Goal: Transaction & Acquisition: Purchase product/service

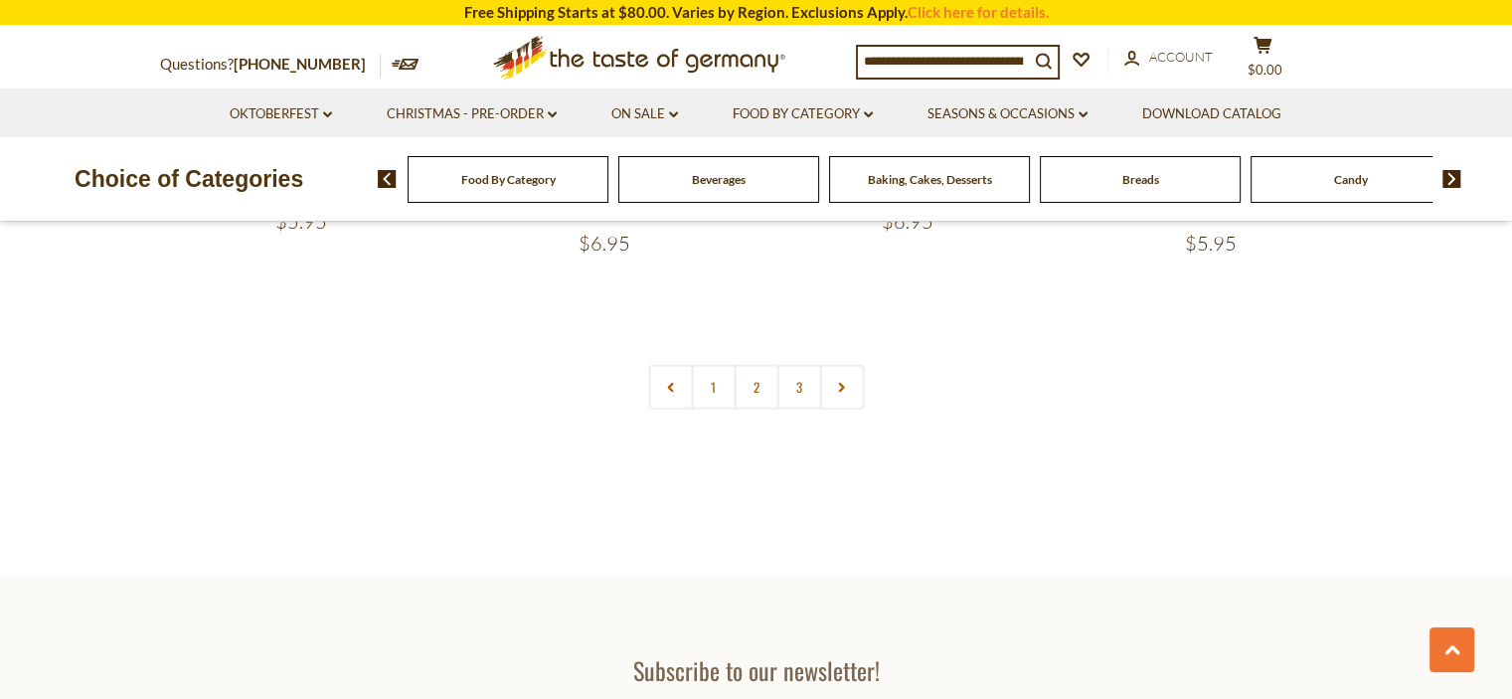
scroll to position [4375, 0]
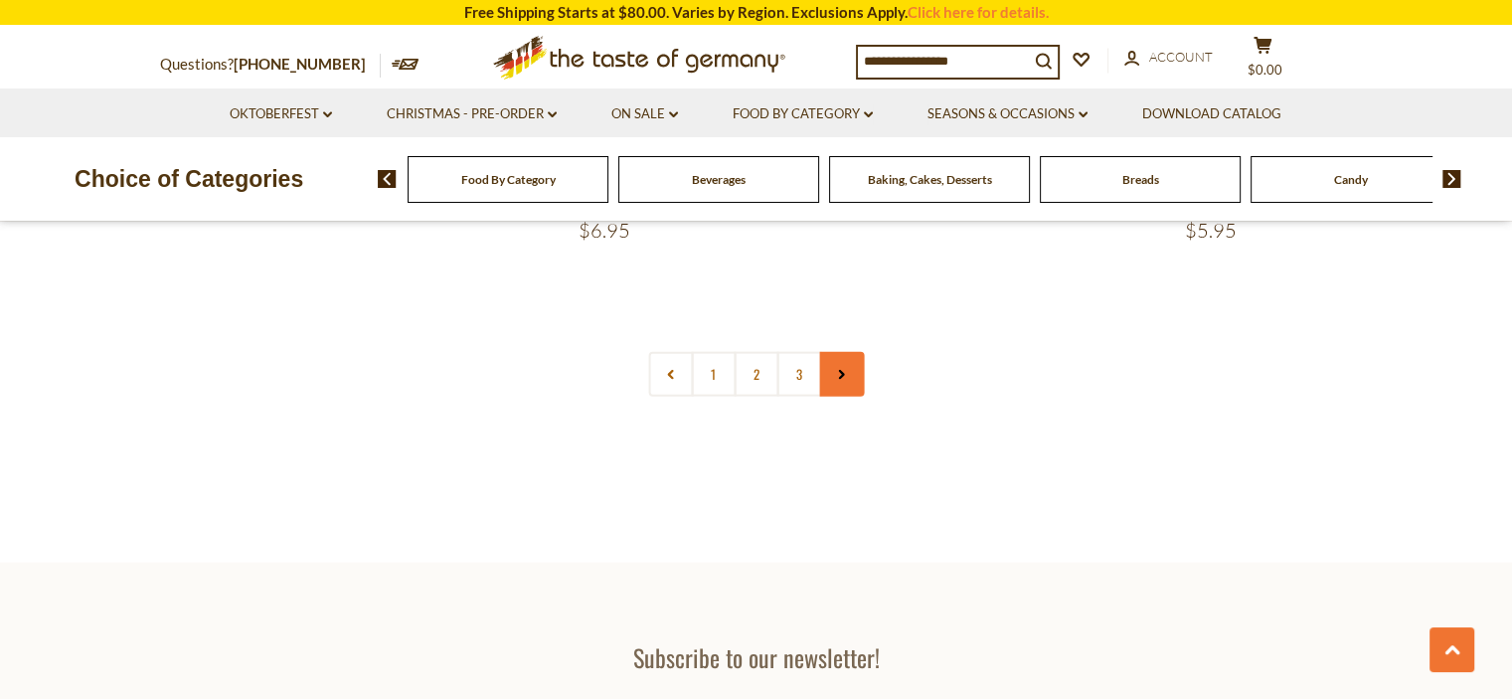
click at [840, 373] on use at bounding box center [842, 375] width 6 height 10
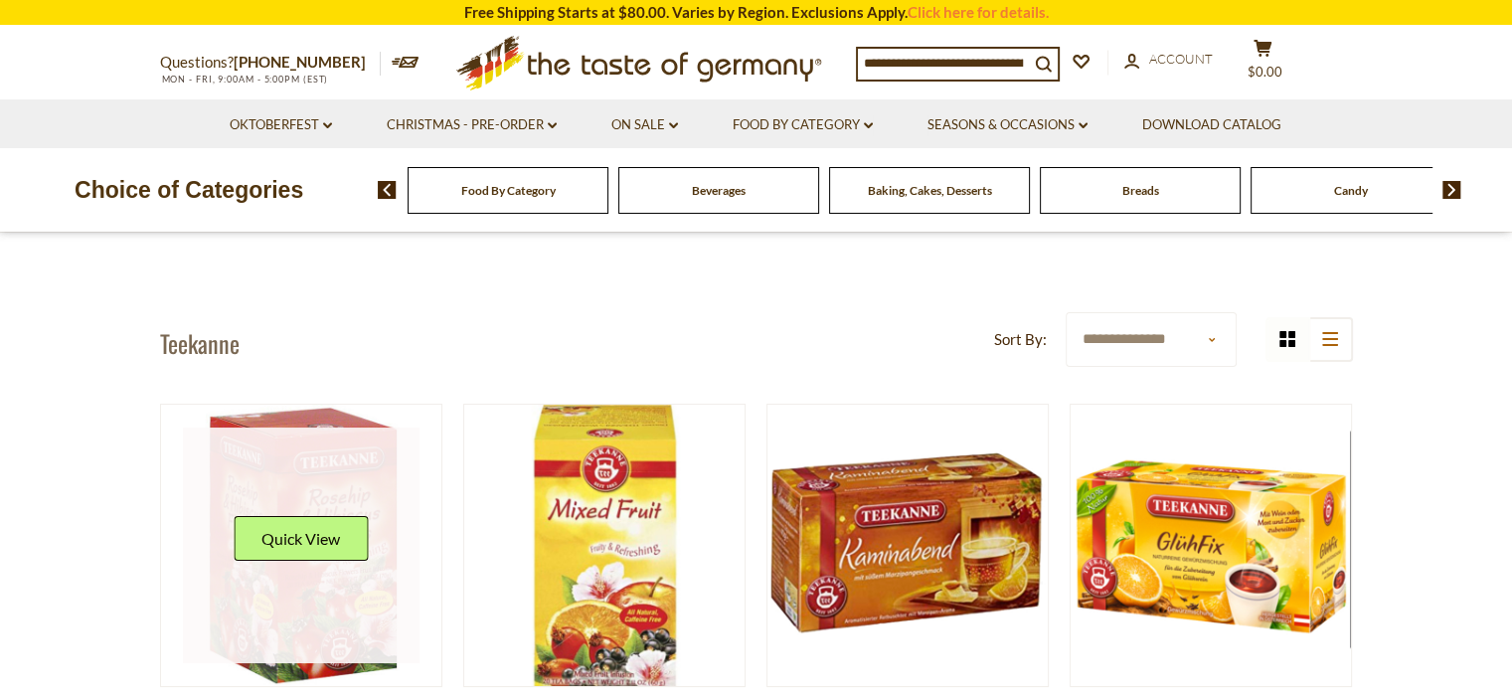
click at [321, 537] on button "Quick View" at bounding box center [301, 538] width 134 height 45
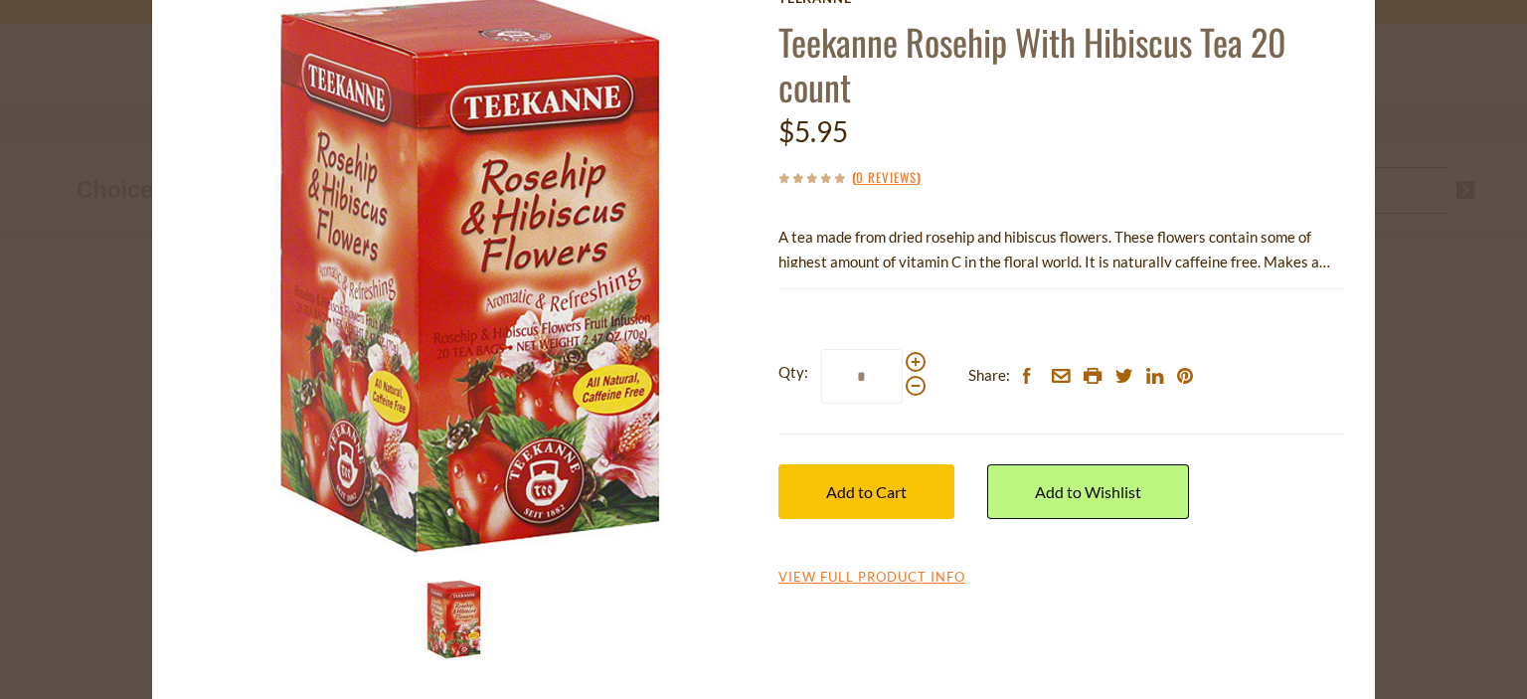
scroll to position [122, 0]
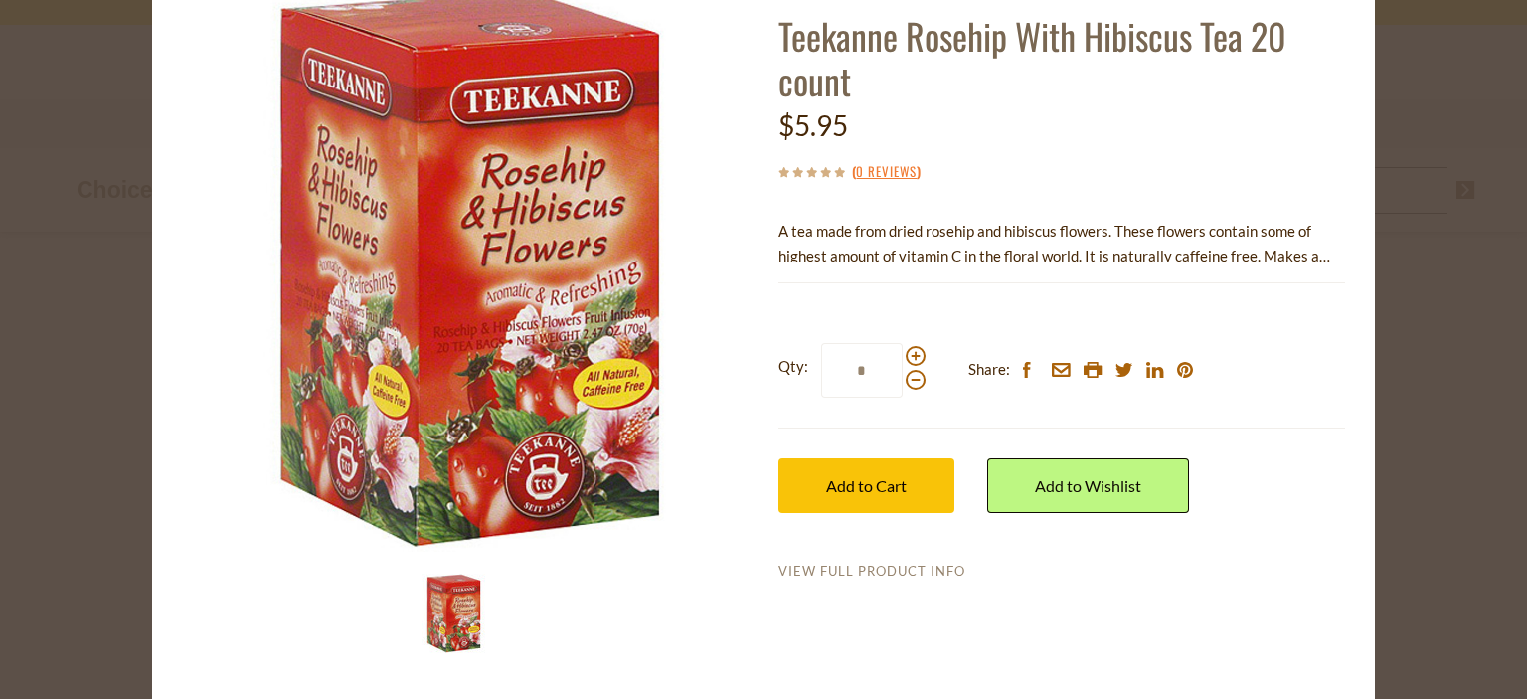
click at [834, 568] on link "View Full Product Info" at bounding box center [872, 572] width 187 height 18
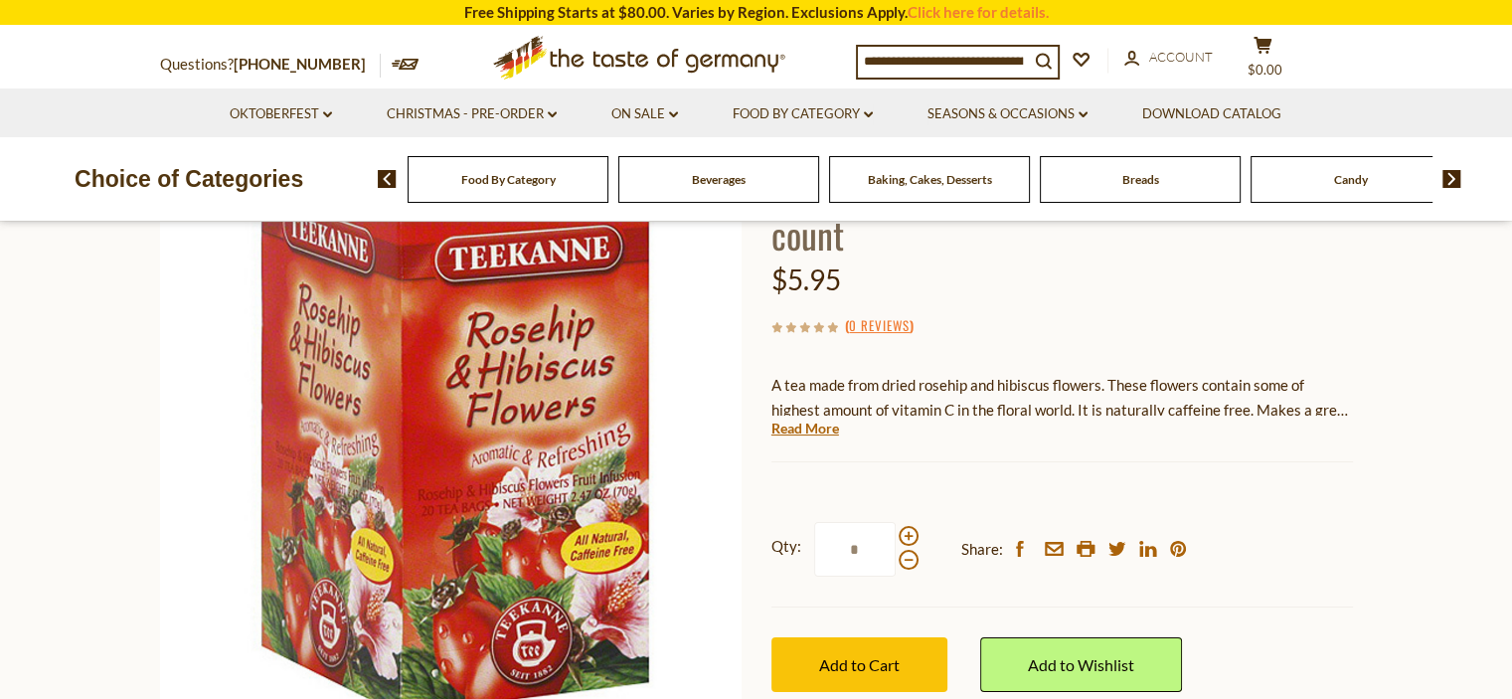
scroll to position [298, 0]
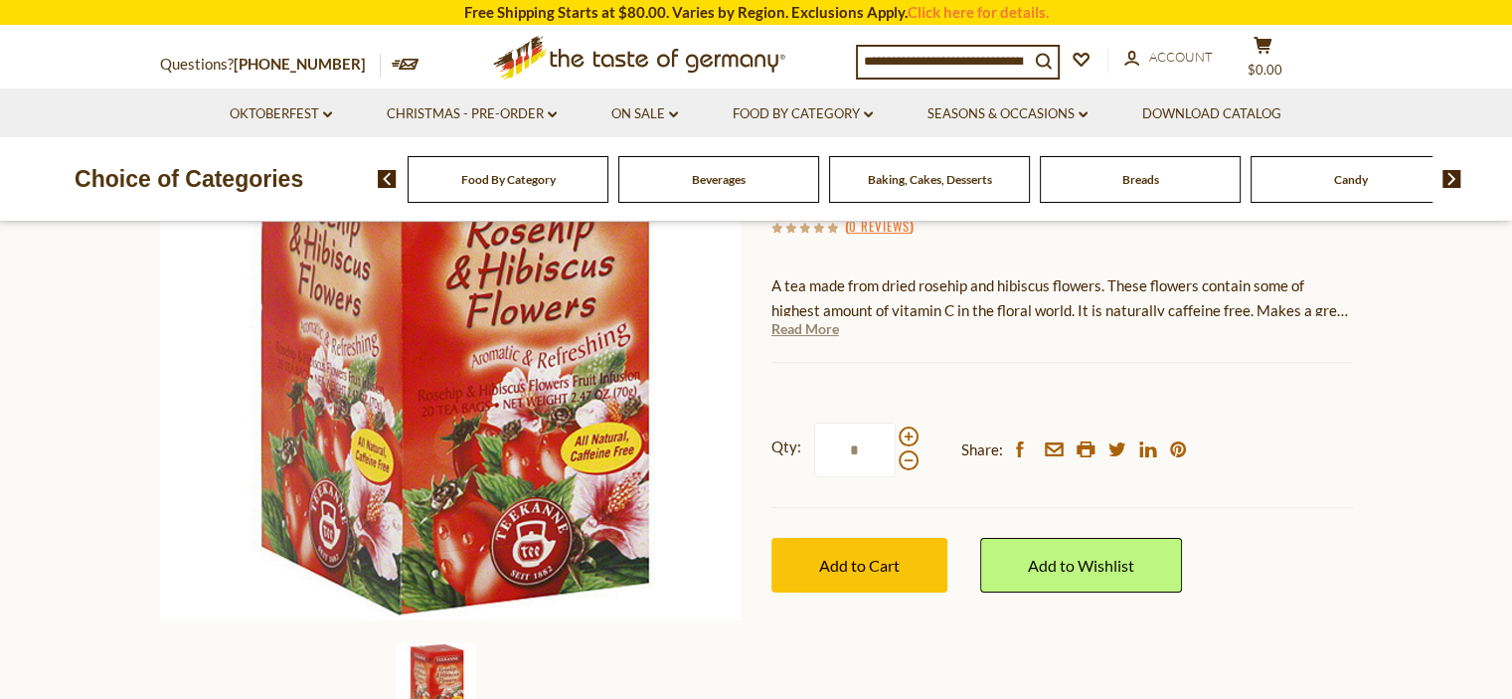
click at [821, 335] on link "Read More" at bounding box center [806, 329] width 68 height 20
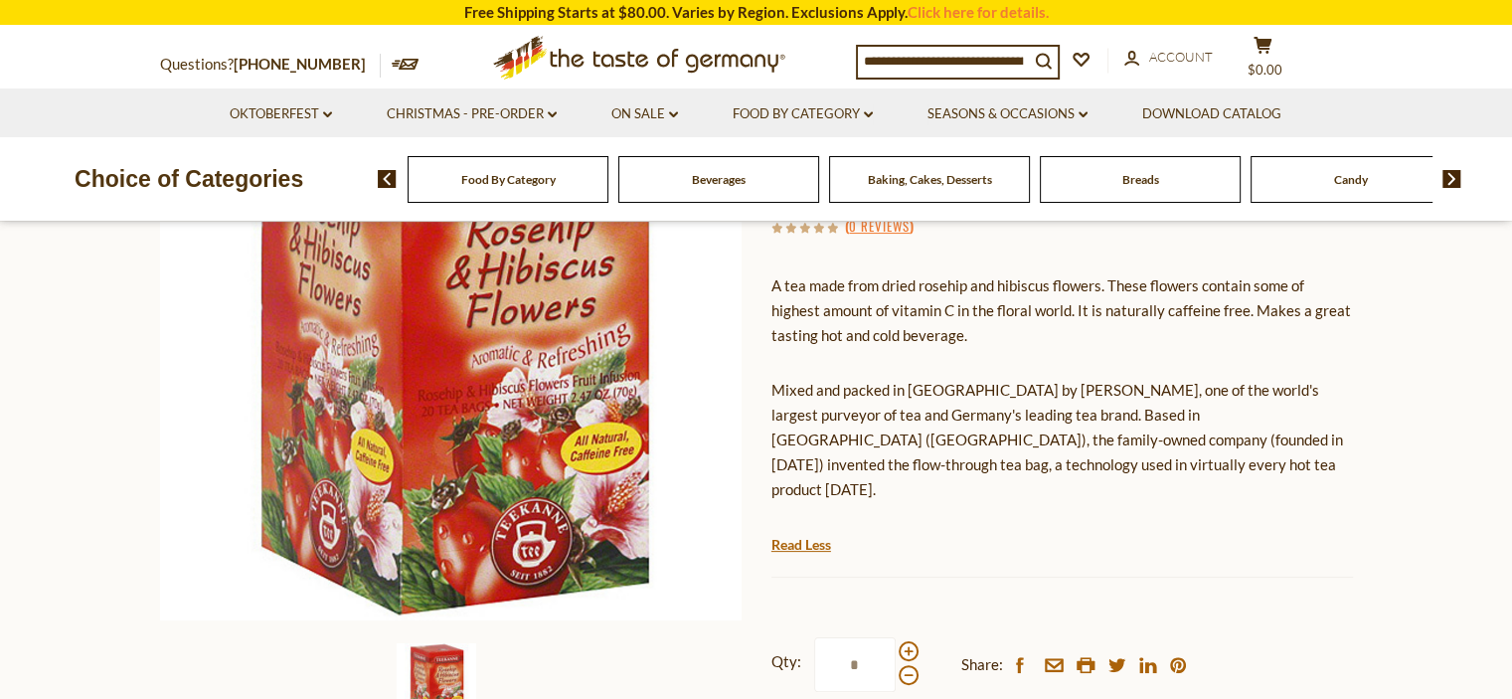
scroll to position [199, 0]
